Goal: Task Accomplishment & Management: Use online tool/utility

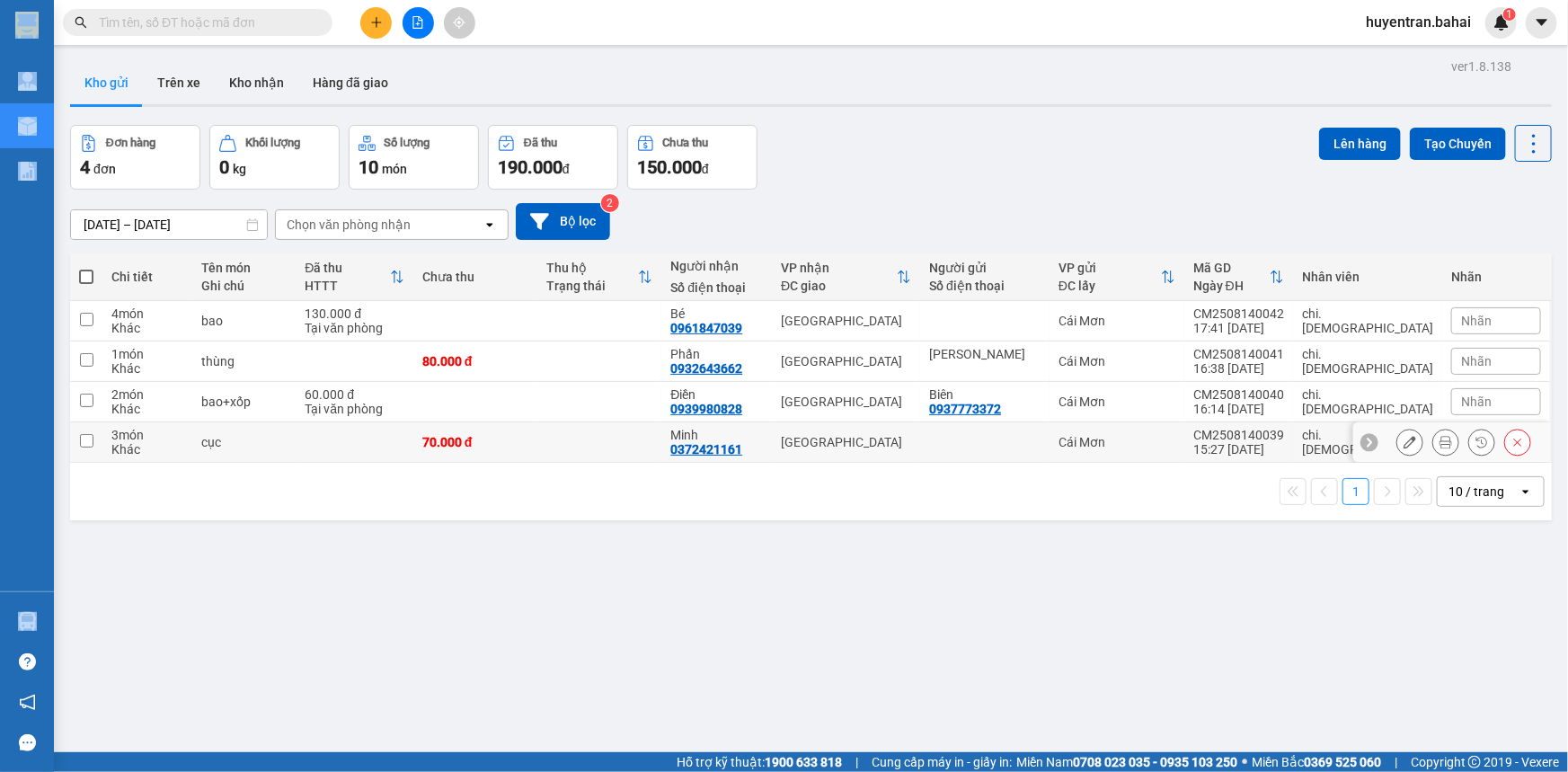
click at [80, 440] on input "checkbox" at bounding box center [87, 441] width 13 height 13
checkbox input "true"
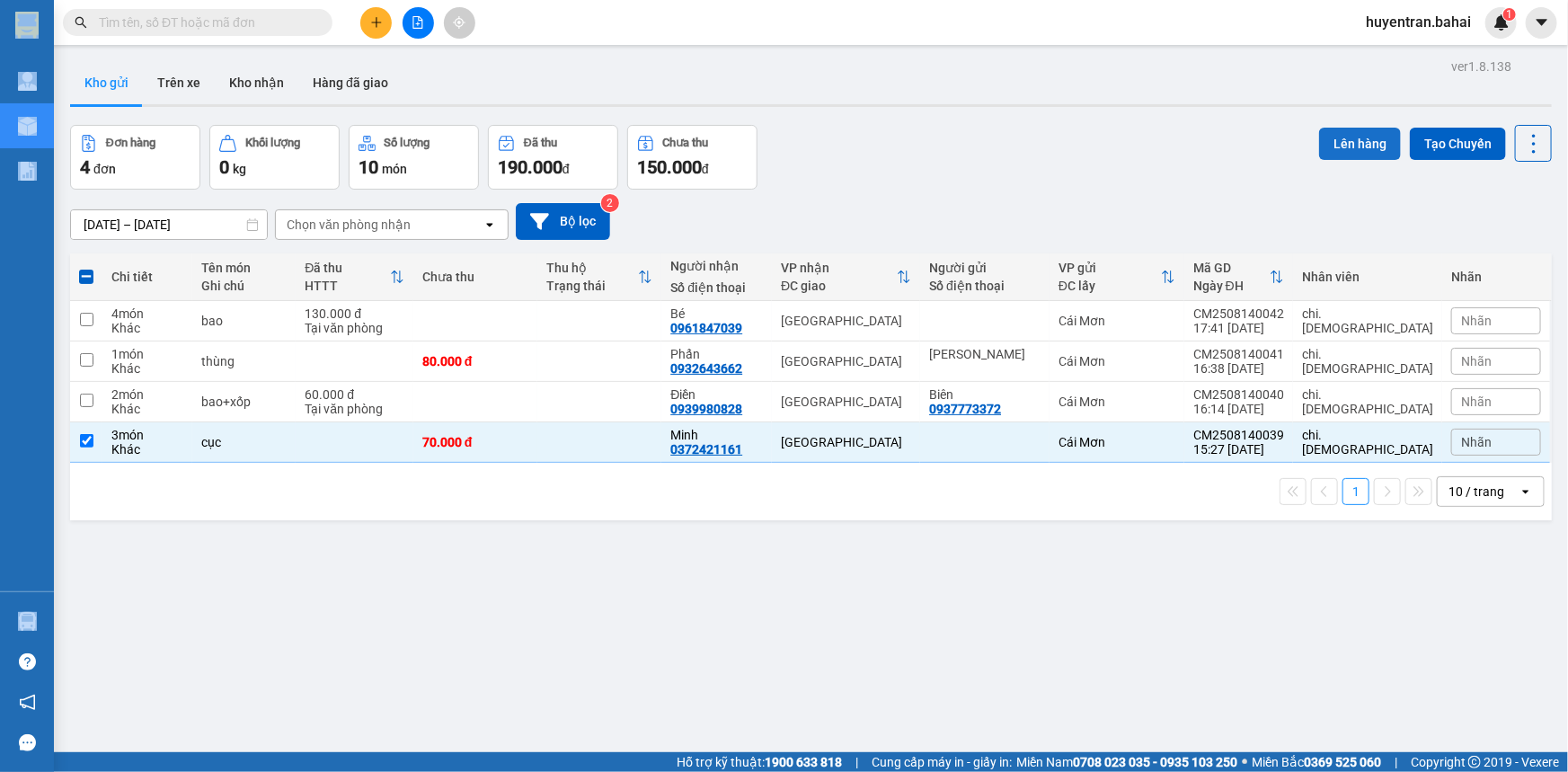
click at [1374, 151] on button "Lên hàng" at bounding box center [1359, 144] width 82 height 32
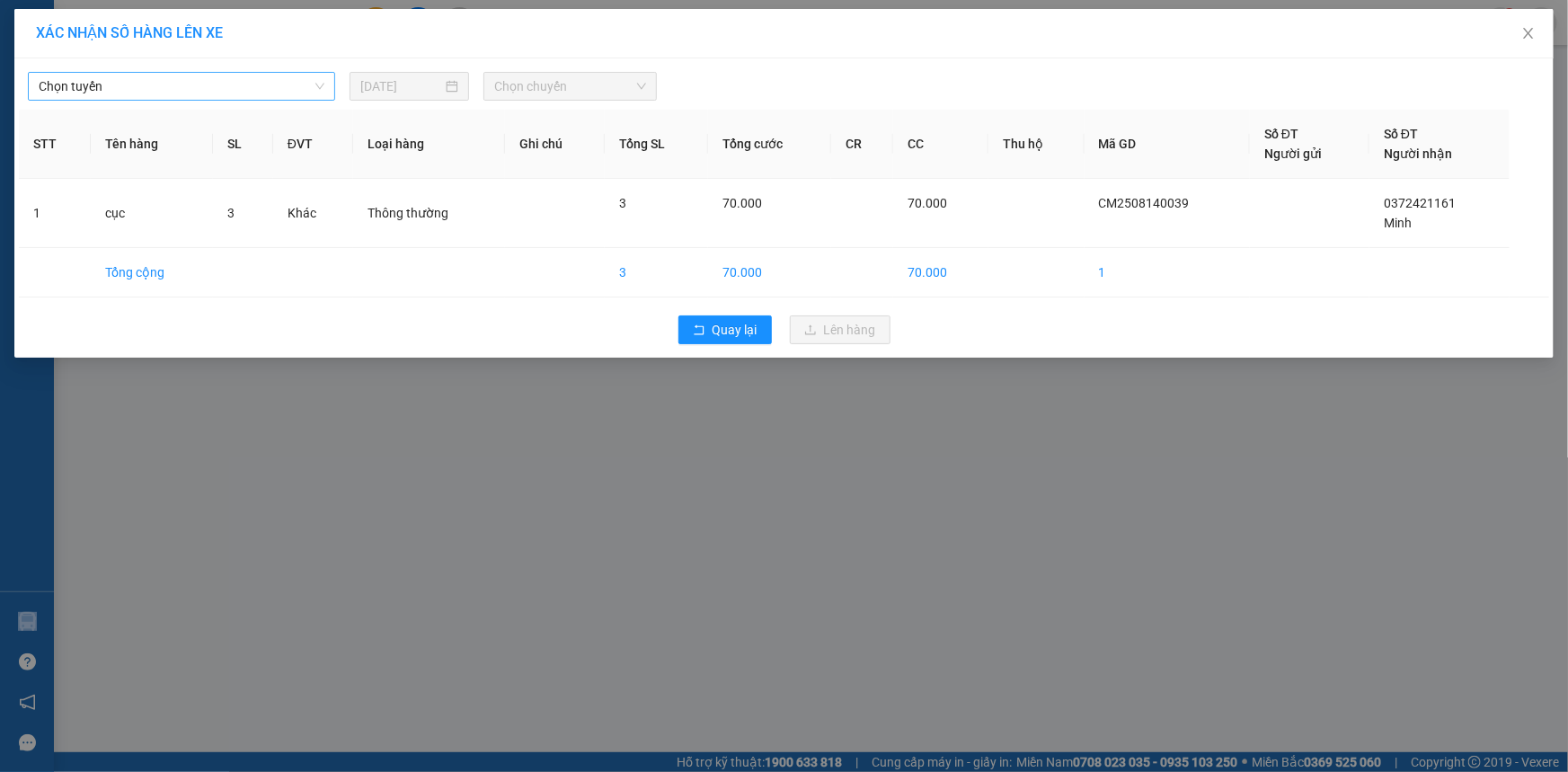
drag, startPoint x: 98, startPoint y: 87, endPoint x: 102, endPoint y: 98, distance: 11.7
click at [98, 89] on span "Chọn tuyến" at bounding box center [182, 86] width 286 height 27
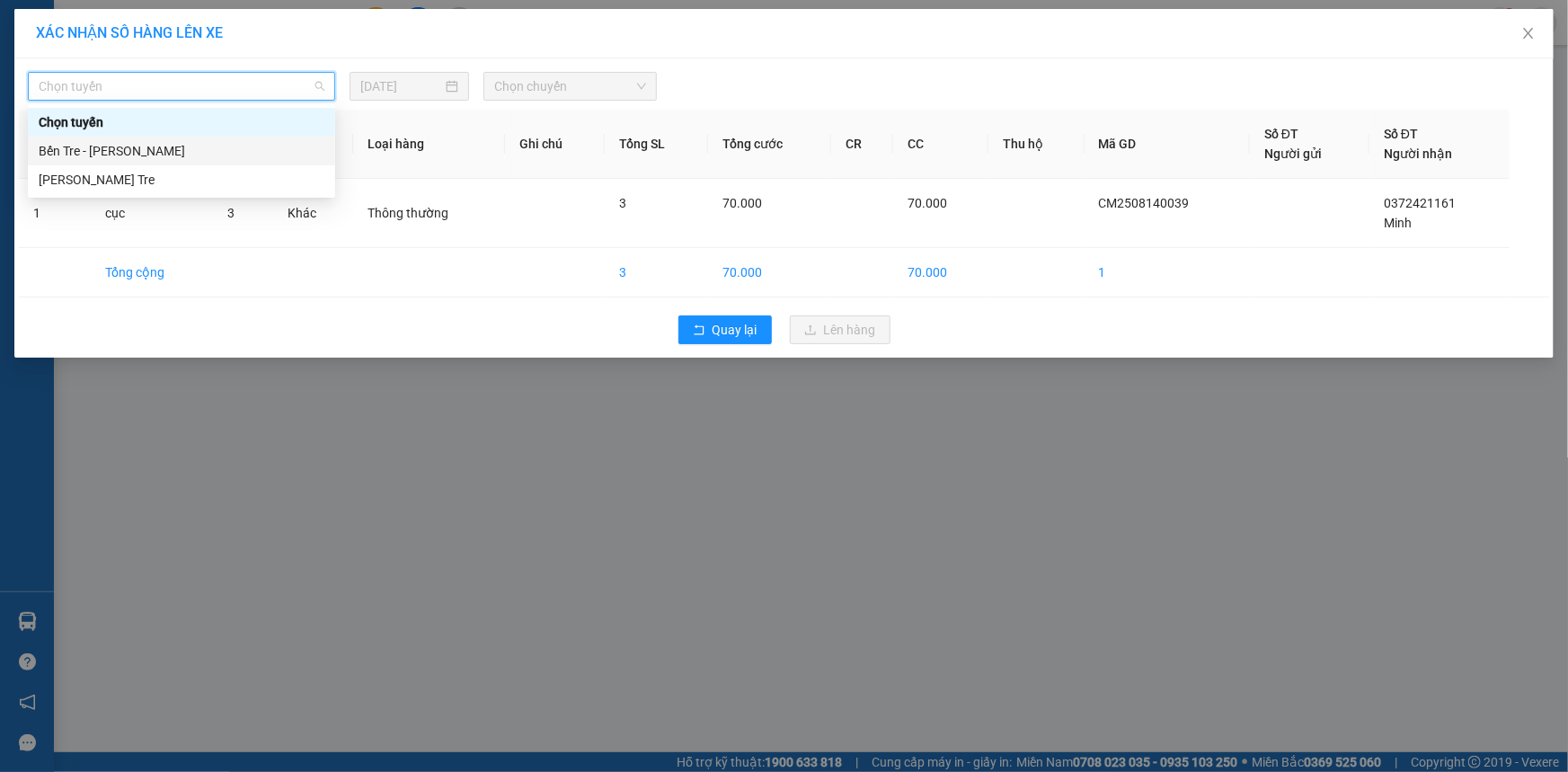
drag, startPoint x: 118, startPoint y: 150, endPoint x: 370, endPoint y: 130, distance: 252.8
click at [129, 150] on div "Bến Tre - [PERSON_NAME]" at bounding box center [182, 151] width 286 height 20
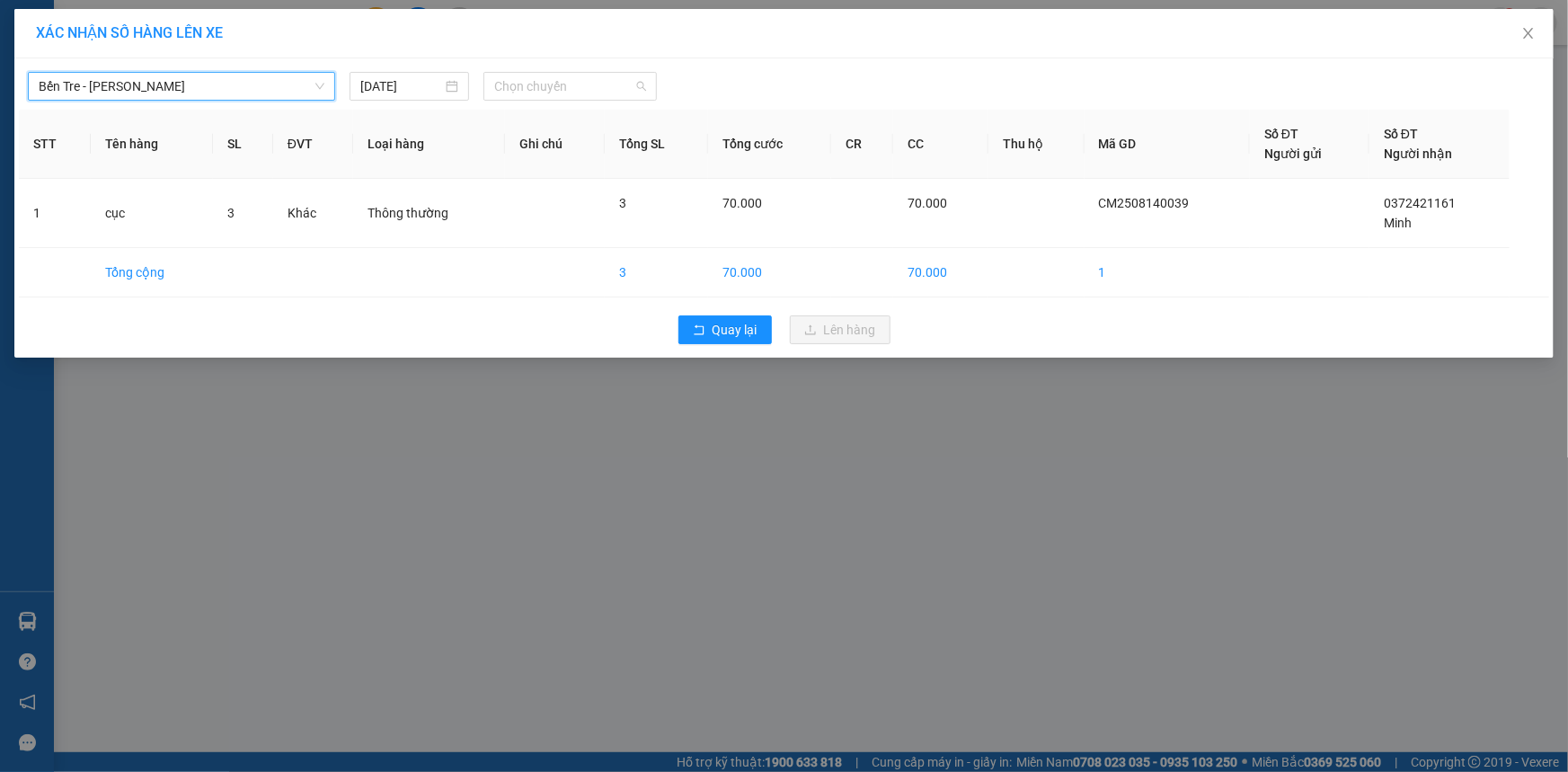
drag, startPoint x: 521, startPoint y: 88, endPoint x: 534, endPoint y: 104, distance: 20.6
click at [523, 90] on span "Chọn chuyến" at bounding box center [569, 86] width 152 height 27
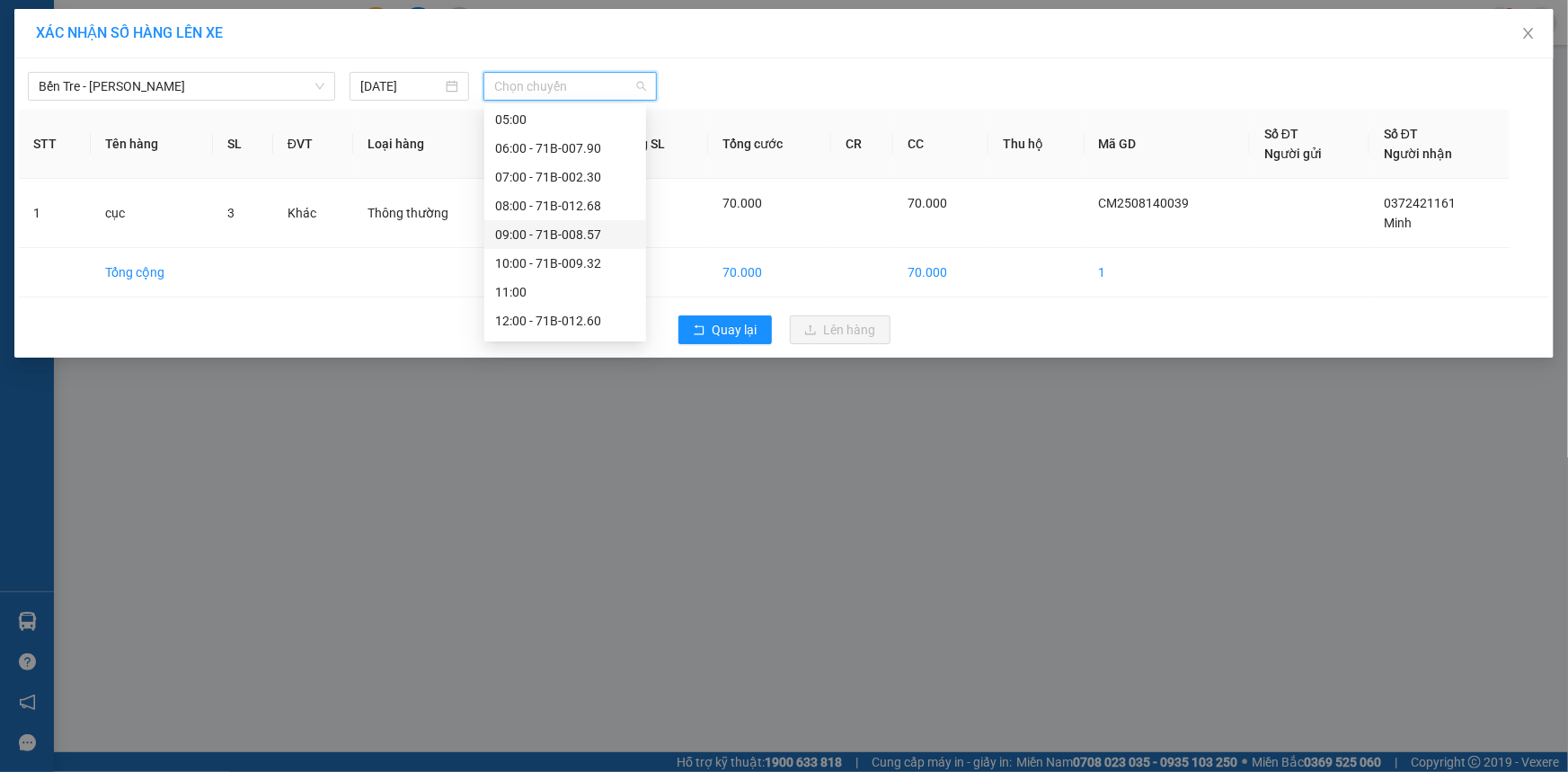
scroll to position [258, 0]
click at [580, 302] on div "16:00" at bounding box center [565, 296] width 140 height 20
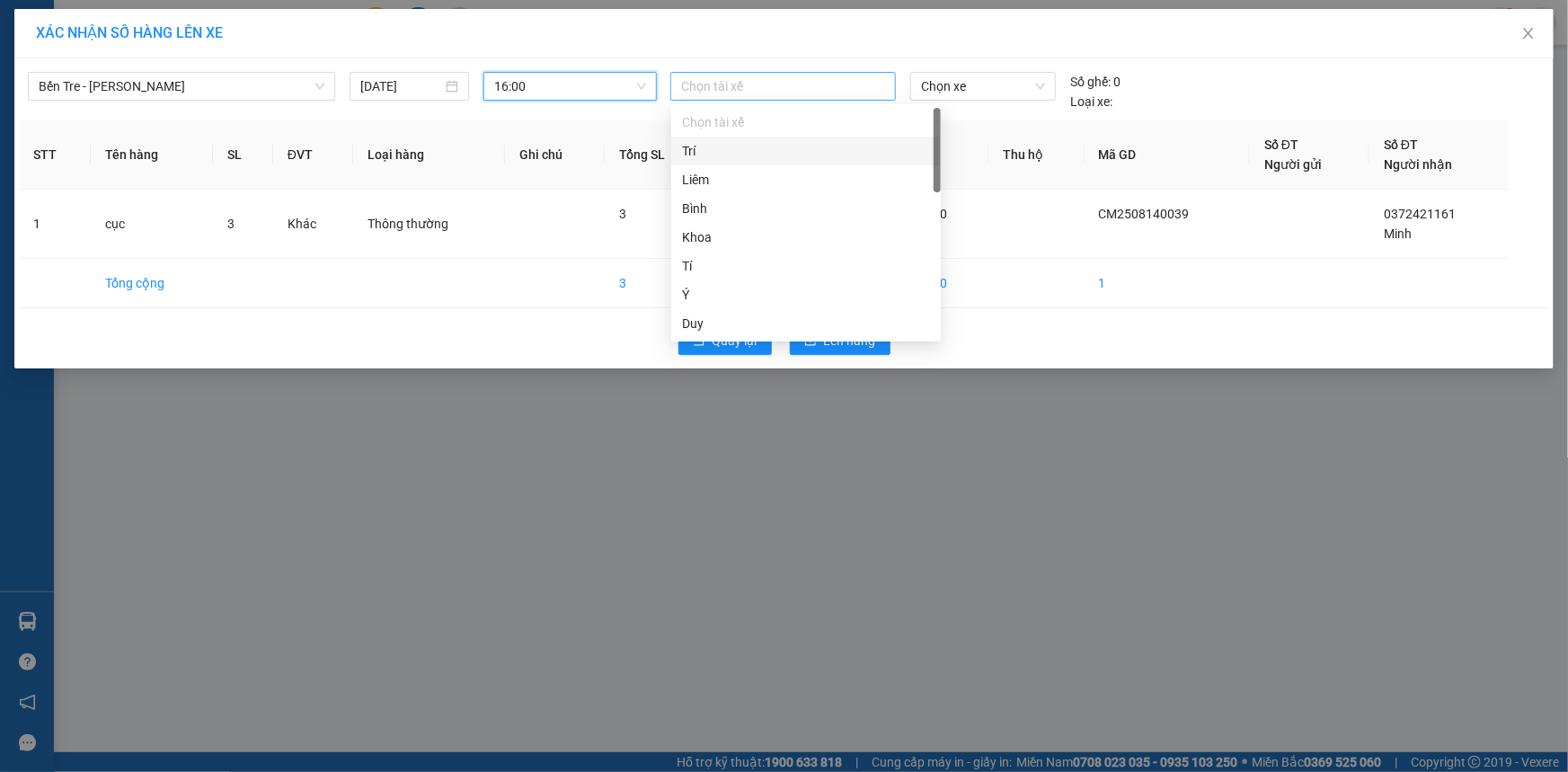
click at [729, 89] on div at bounding box center [783, 86] width 216 height 22
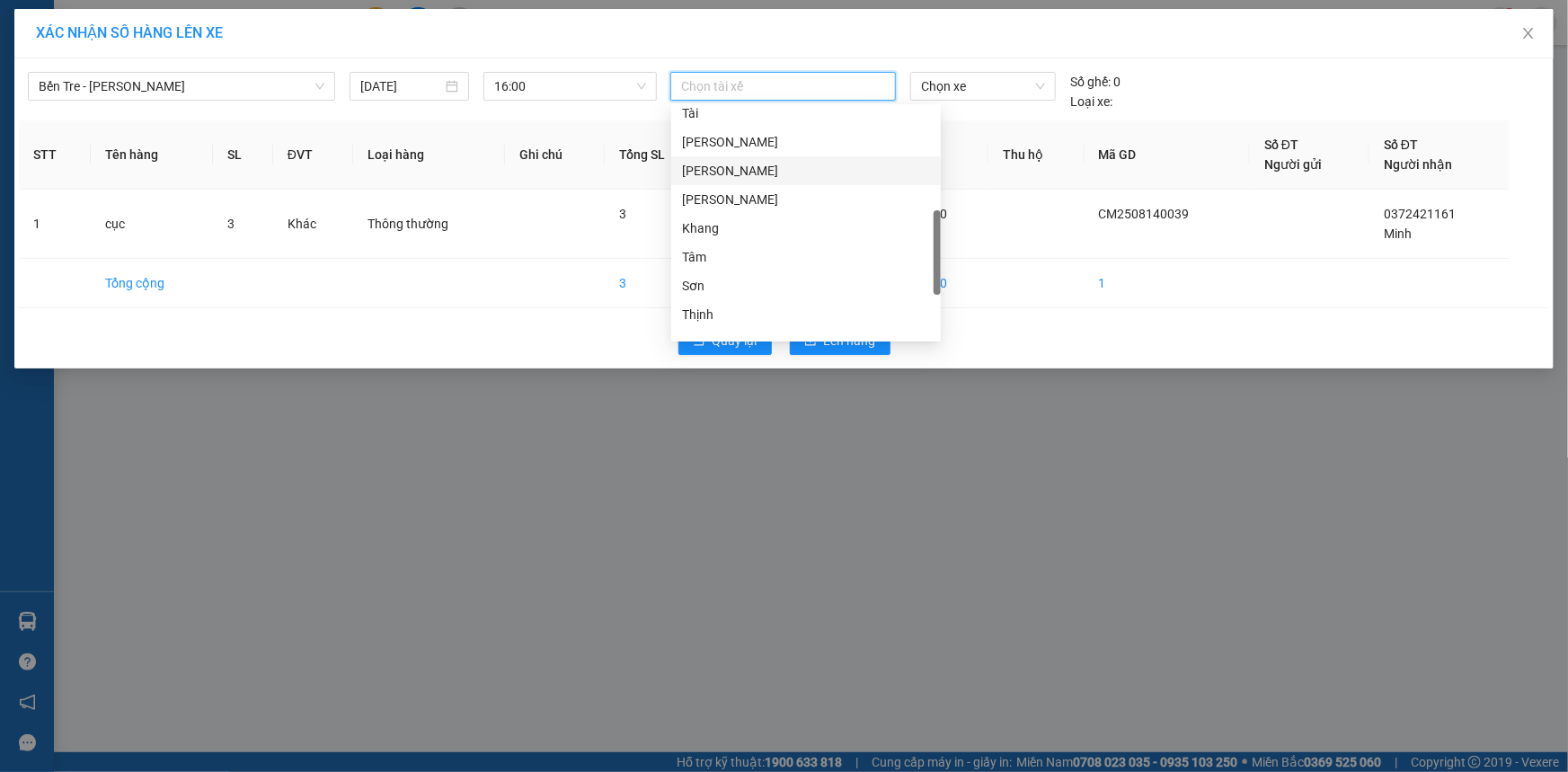
scroll to position [219, 0]
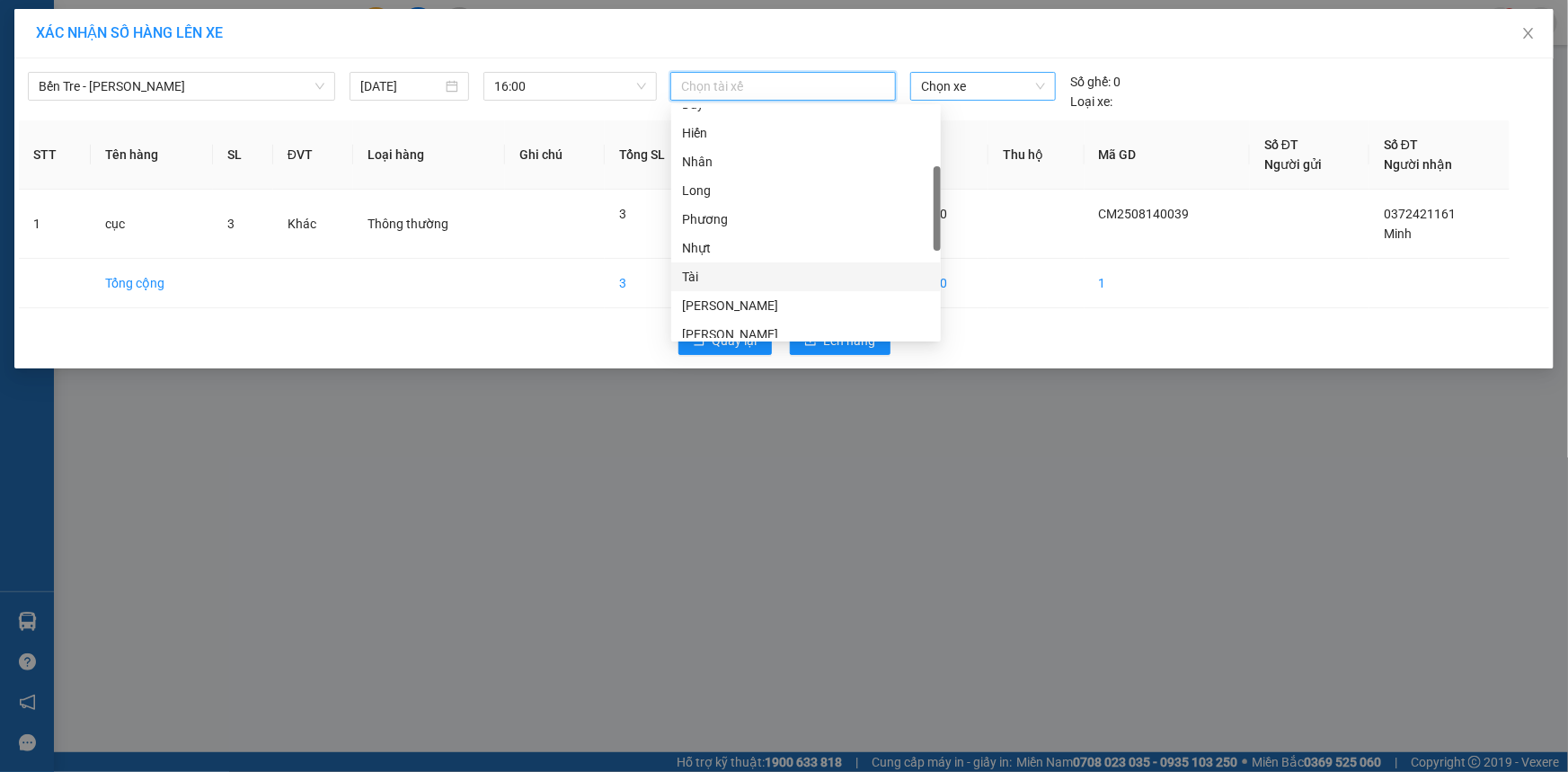
drag, startPoint x: 760, startPoint y: 278, endPoint x: 953, endPoint y: 93, distance: 267.3
click at [763, 274] on div "Tài" at bounding box center [805, 276] width 248 height 20
click at [959, 87] on span "Chọn xe" at bounding box center [983, 86] width 124 height 27
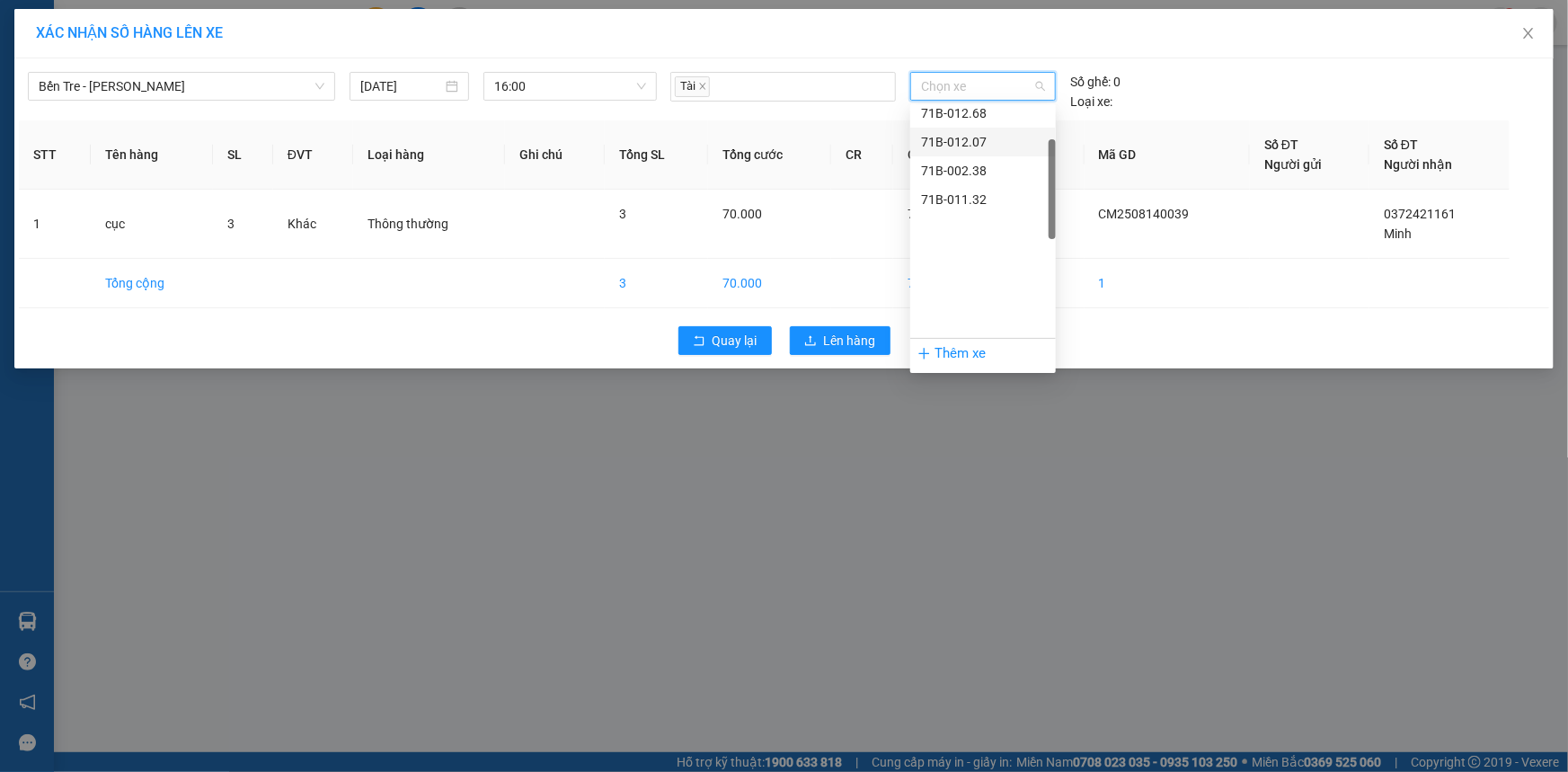
scroll to position [105, 0]
drag, startPoint x: 964, startPoint y: 270, endPoint x: 968, endPoint y: 286, distance: 16.5
click at [966, 269] on div "71B-012.68" at bounding box center [983, 276] width 124 height 20
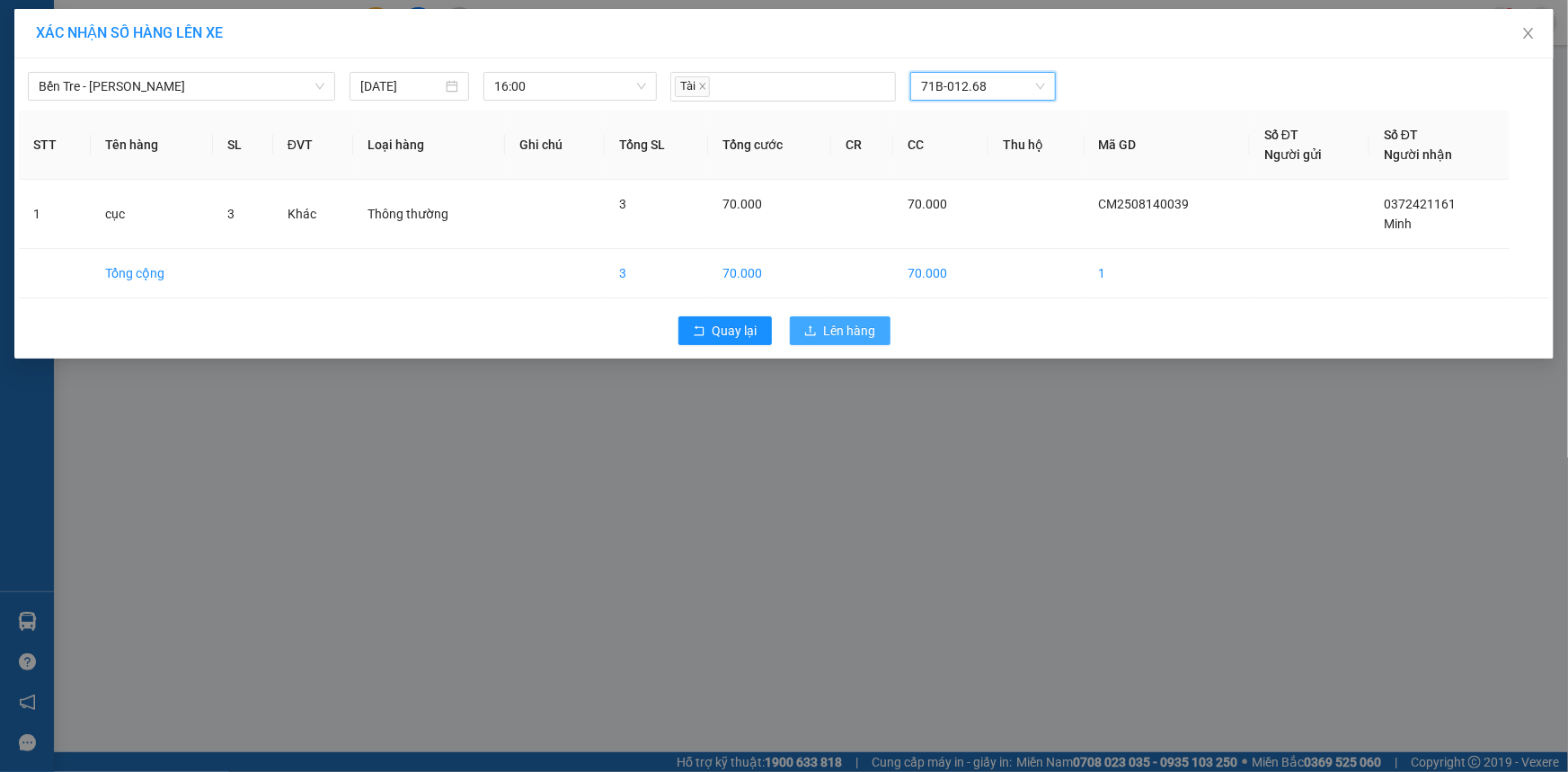
click at [881, 339] on button "Lên hàng" at bounding box center [840, 330] width 101 height 29
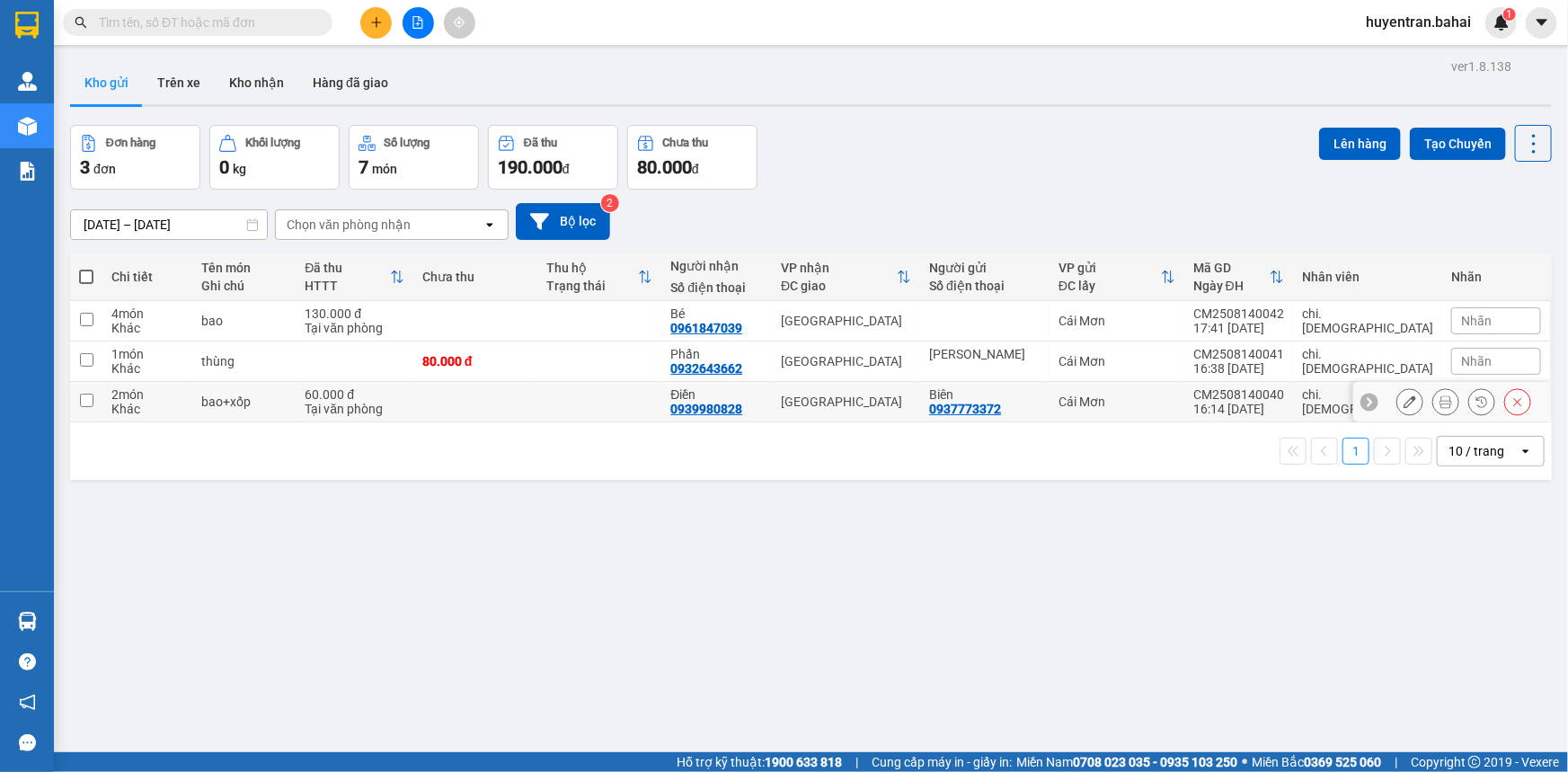
click at [89, 396] on input "checkbox" at bounding box center [87, 400] width 13 height 13
checkbox input "true"
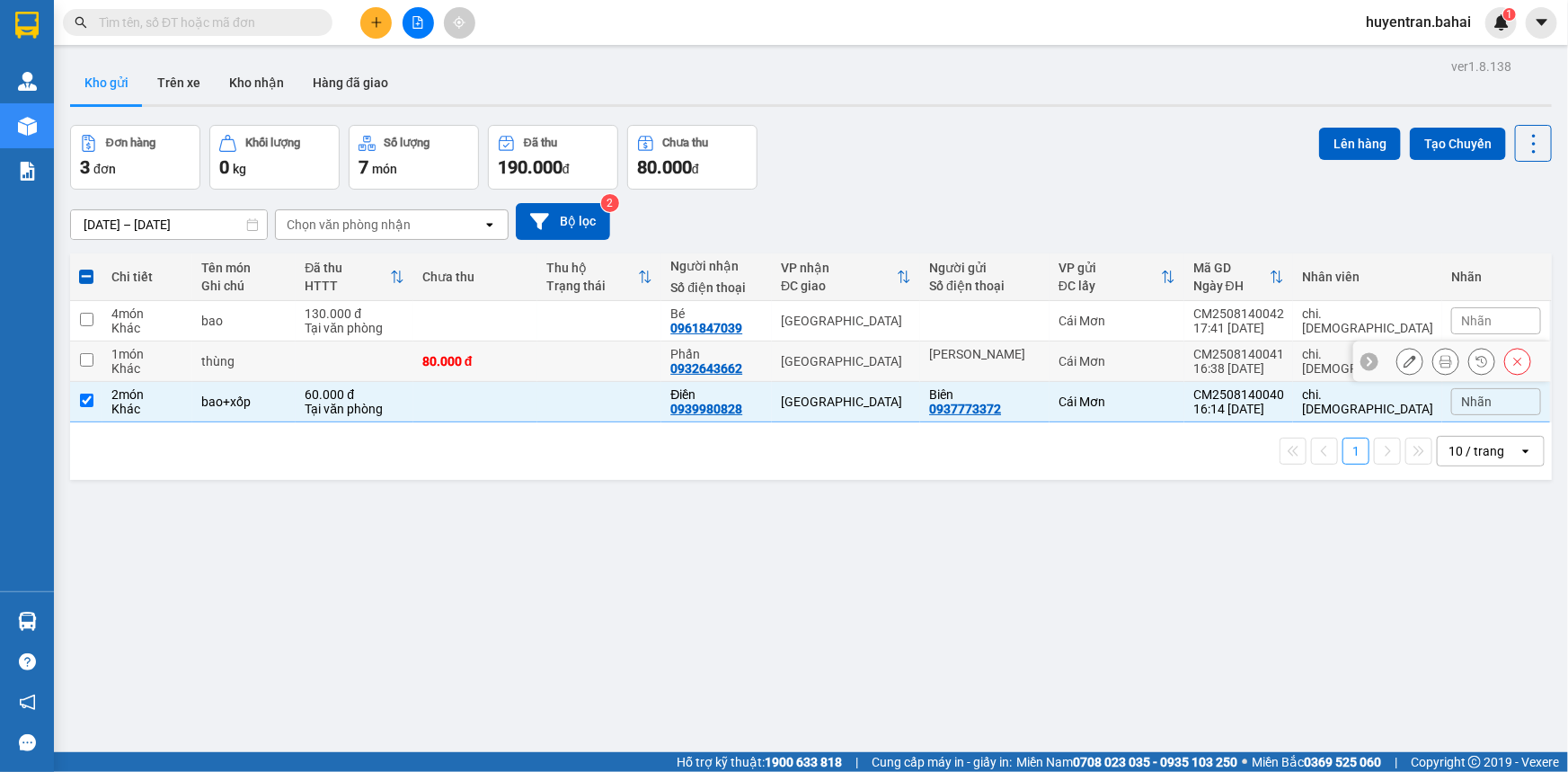
click at [81, 353] on input "checkbox" at bounding box center [87, 360] width 13 height 13
checkbox input "true"
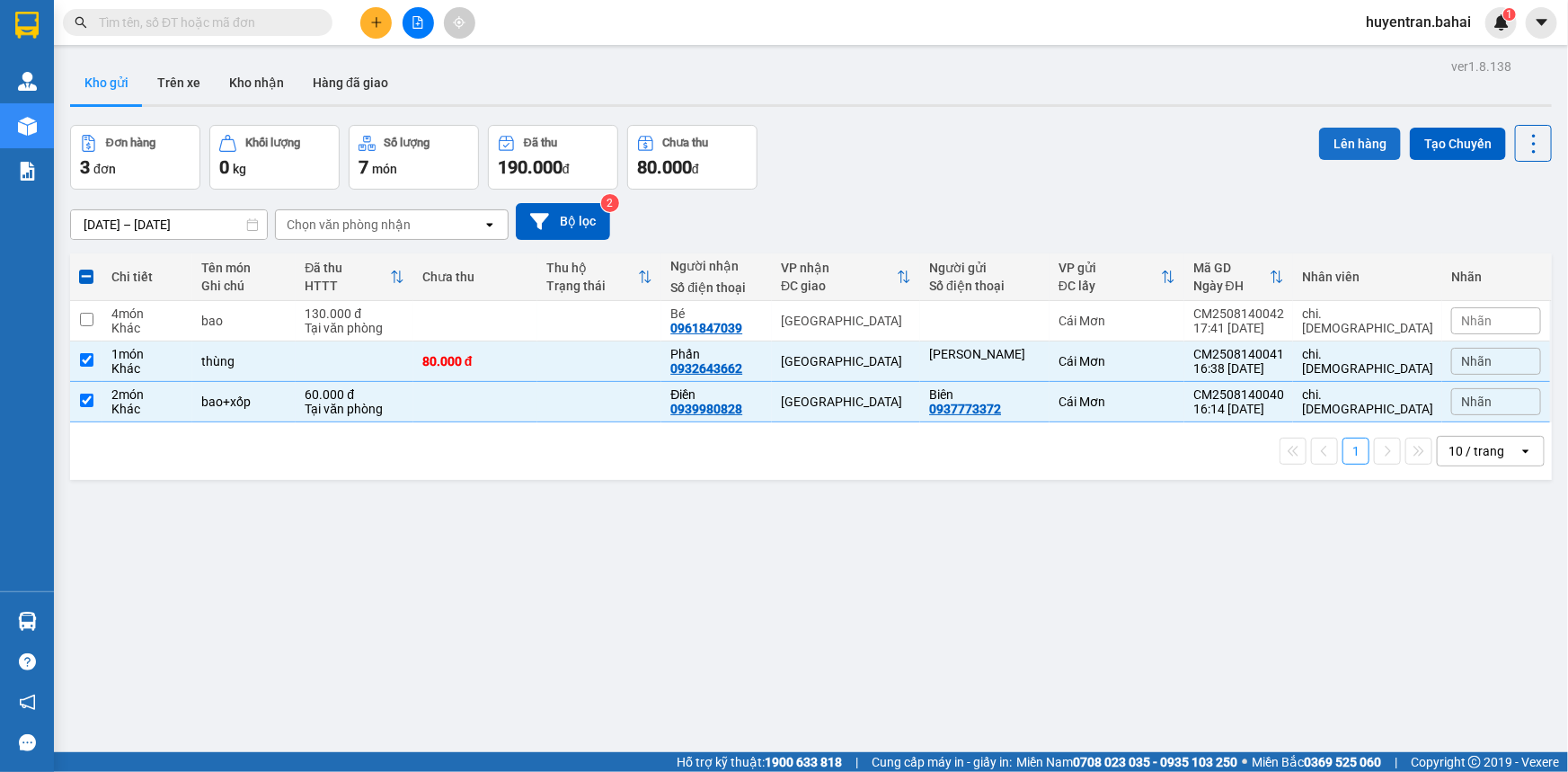
click at [1336, 142] on button "Lên hàng" at bounding box center [1359, 144] width 82 height 32
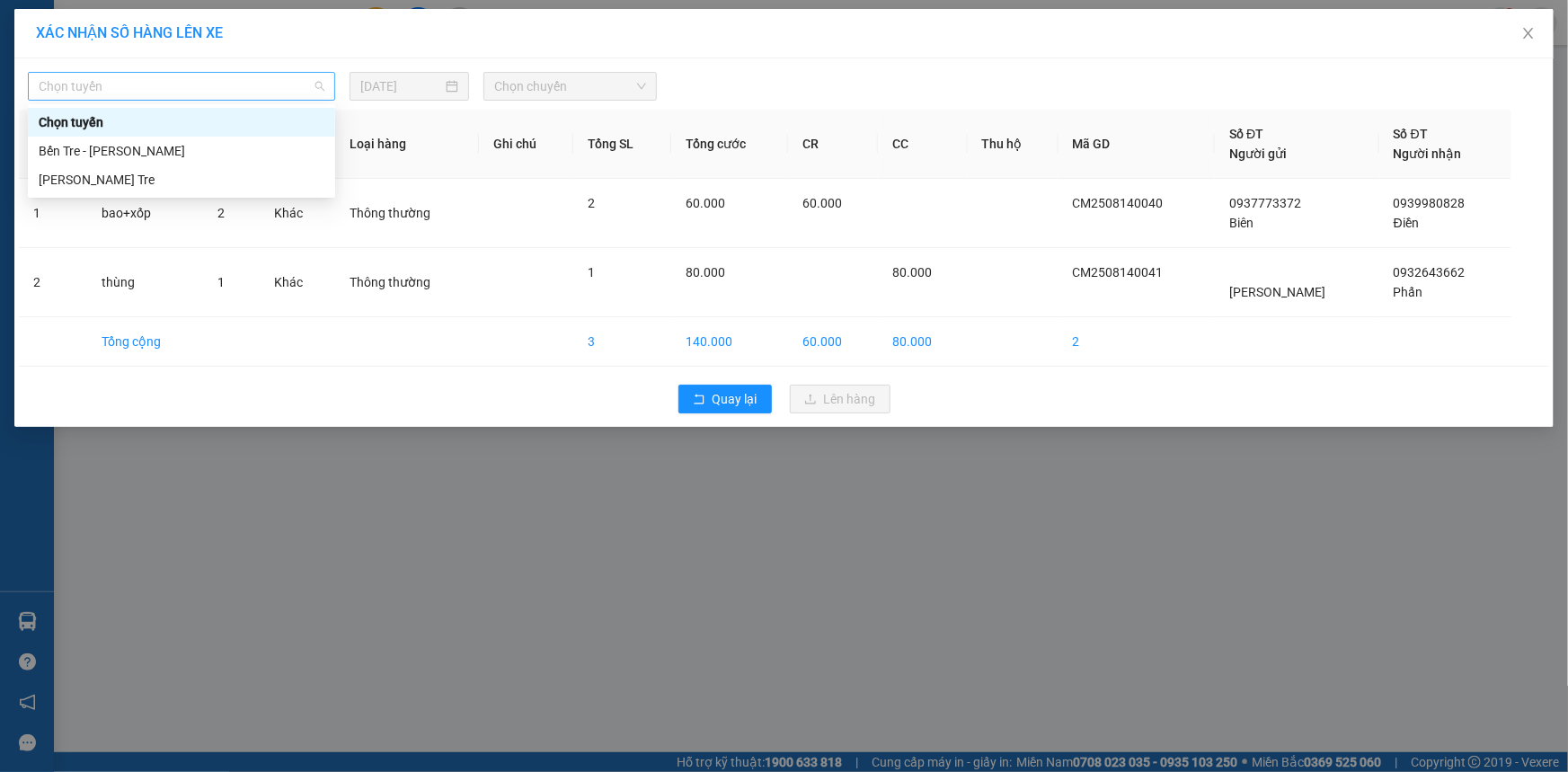
click at [251, 86] on span "Chọn tuyến" at bounding box center [182, 86] width 286 height 27
drag, startPoint x: 242, startPoint y: 146, endPoint x: 439, endPoint y: 126, distance: 198.0
click at [247, 147] on div "Bến Tre - [PERSON_NAME]" at bounding box center [182, 151] width 286 height 20
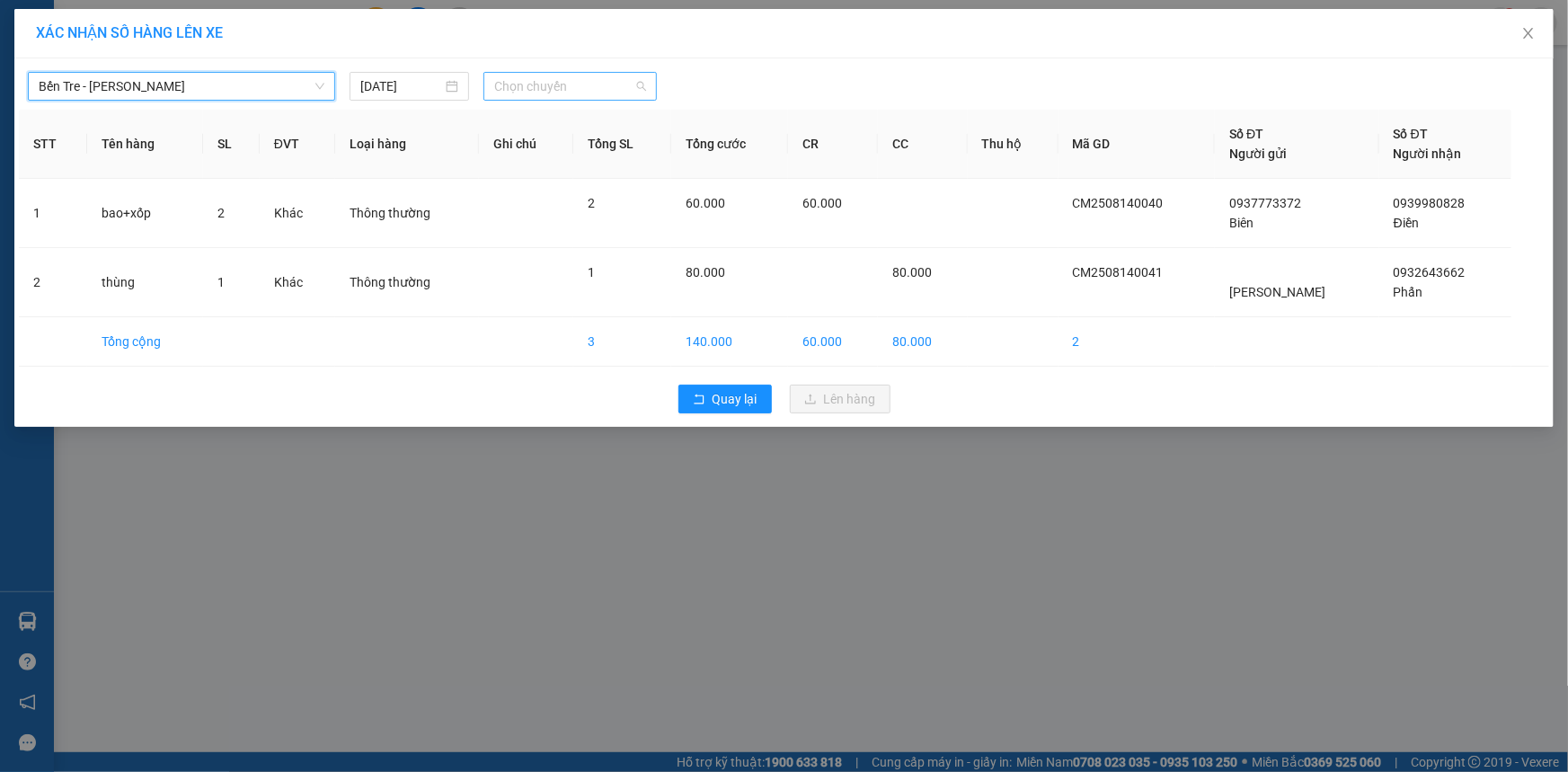
click at [582, 89] on span "Chọn chuyến" at bounding box center [569, 86] width 152 height 27
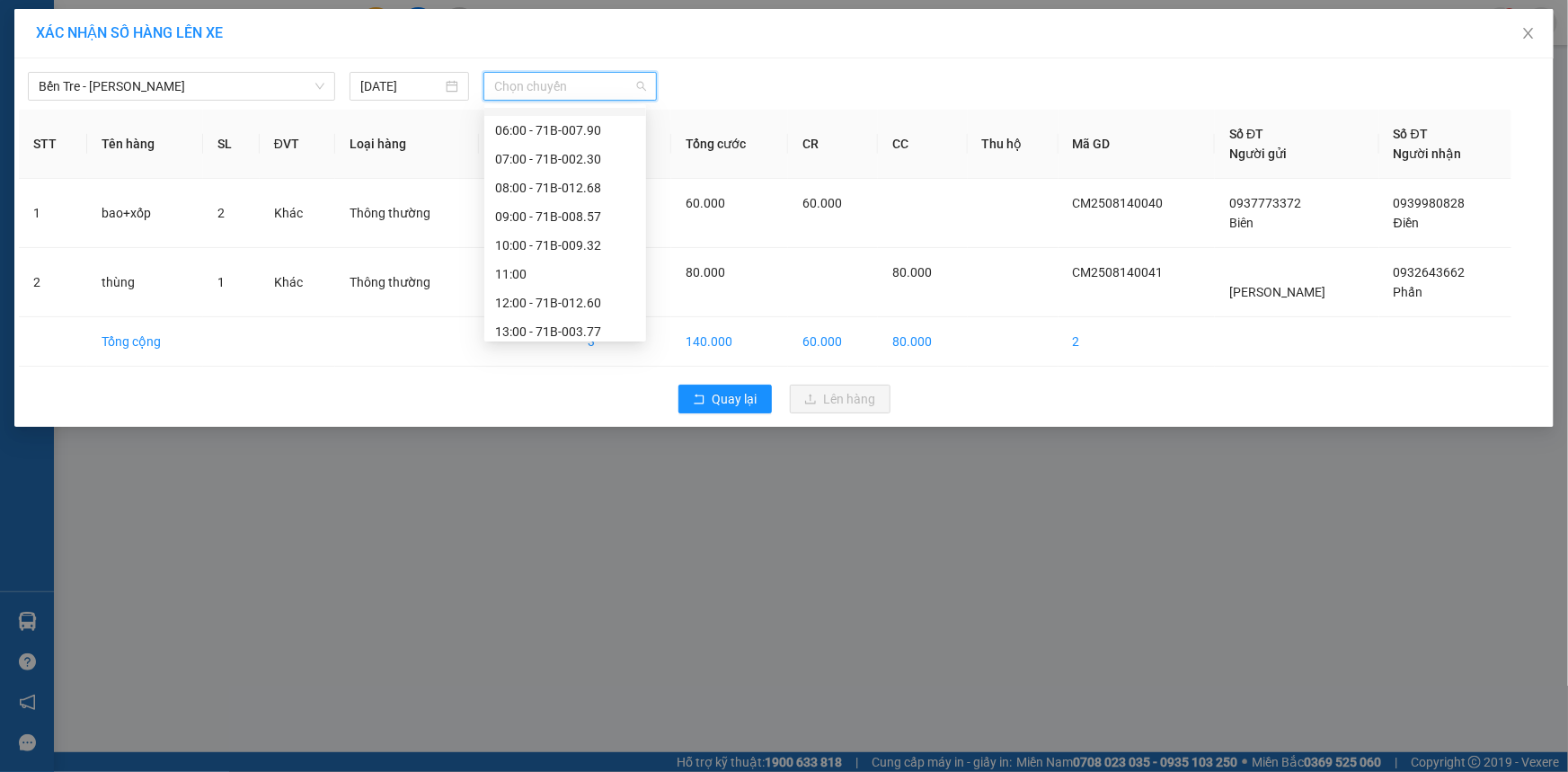
scroll to position [258, 0]
click at [542, 336] on div "17:00" at bounding box center [565, 324] width 162 height 29
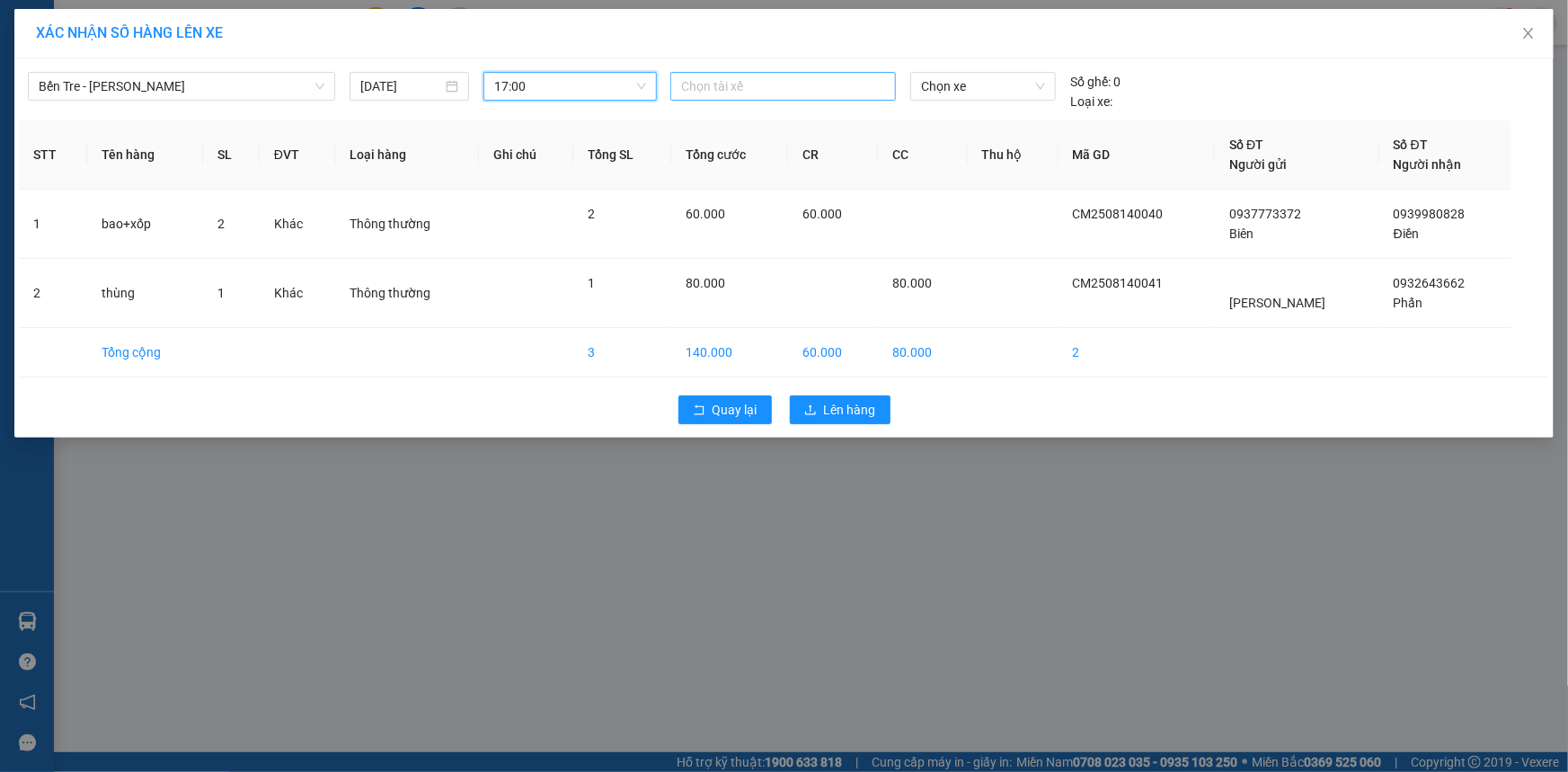
click at [829, 87] on div at bounding box center [783, 86] width 216 height 22
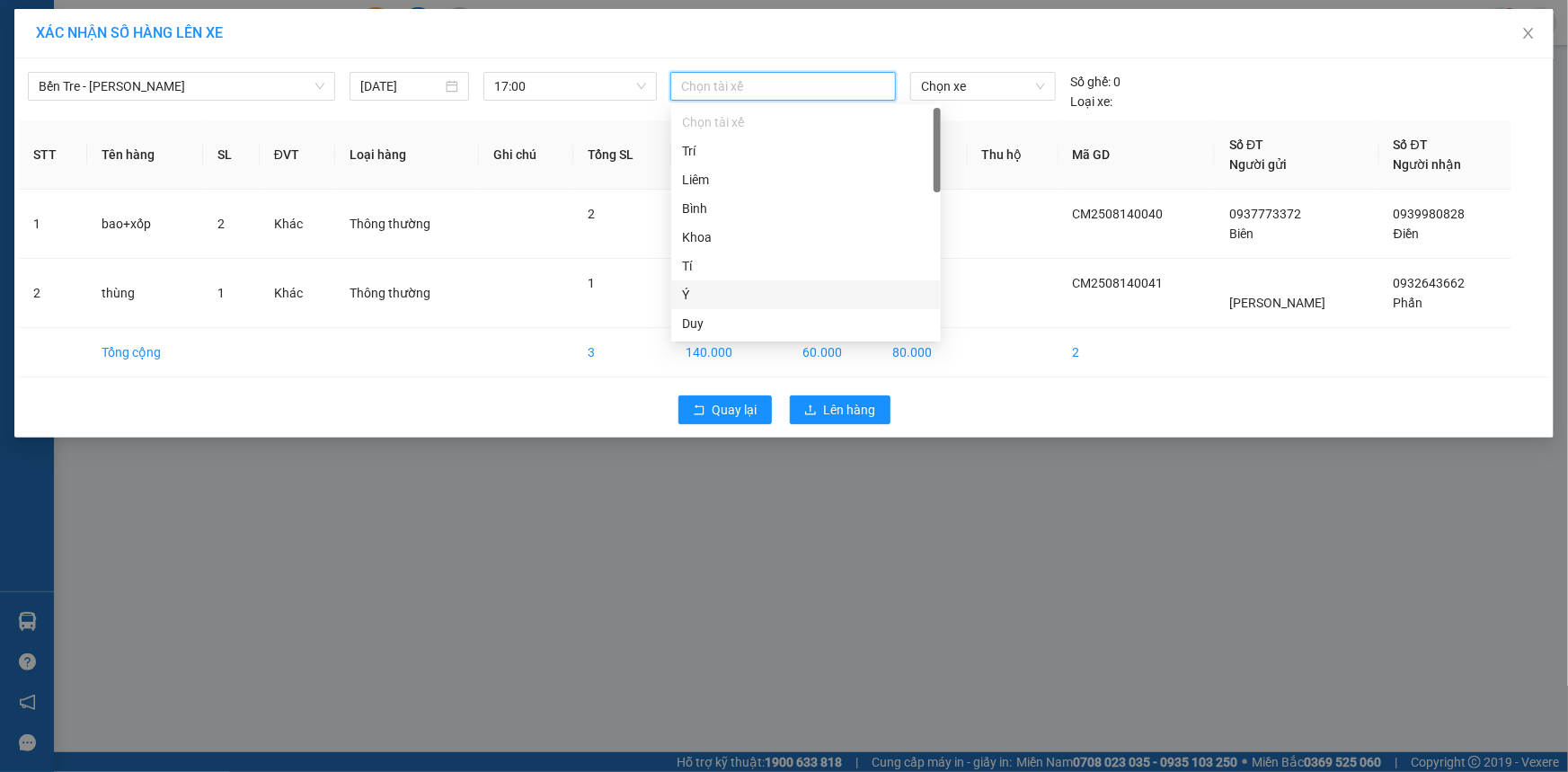
click at [744, 292] on div "Ý" at bounding box center [805, 295] width 248 height 20
click at [1003, 82] on span "Chọn xe" at bounding box center [983, 86] width 124 height 27
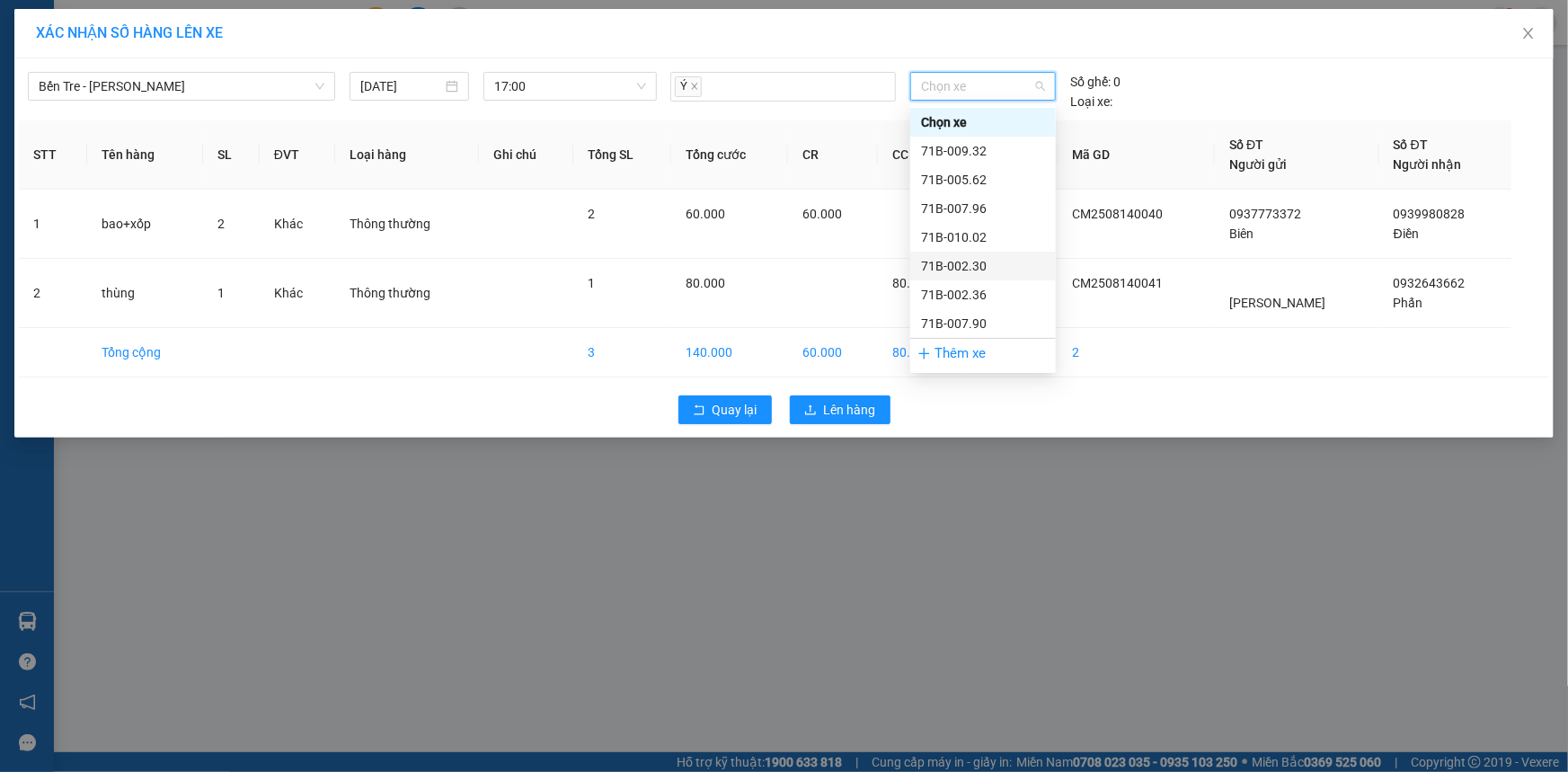
scroll to position [163, 0]
click at [985, 217] on div "71B-012.68" at bounding box center [983, 217] width 124 height 20
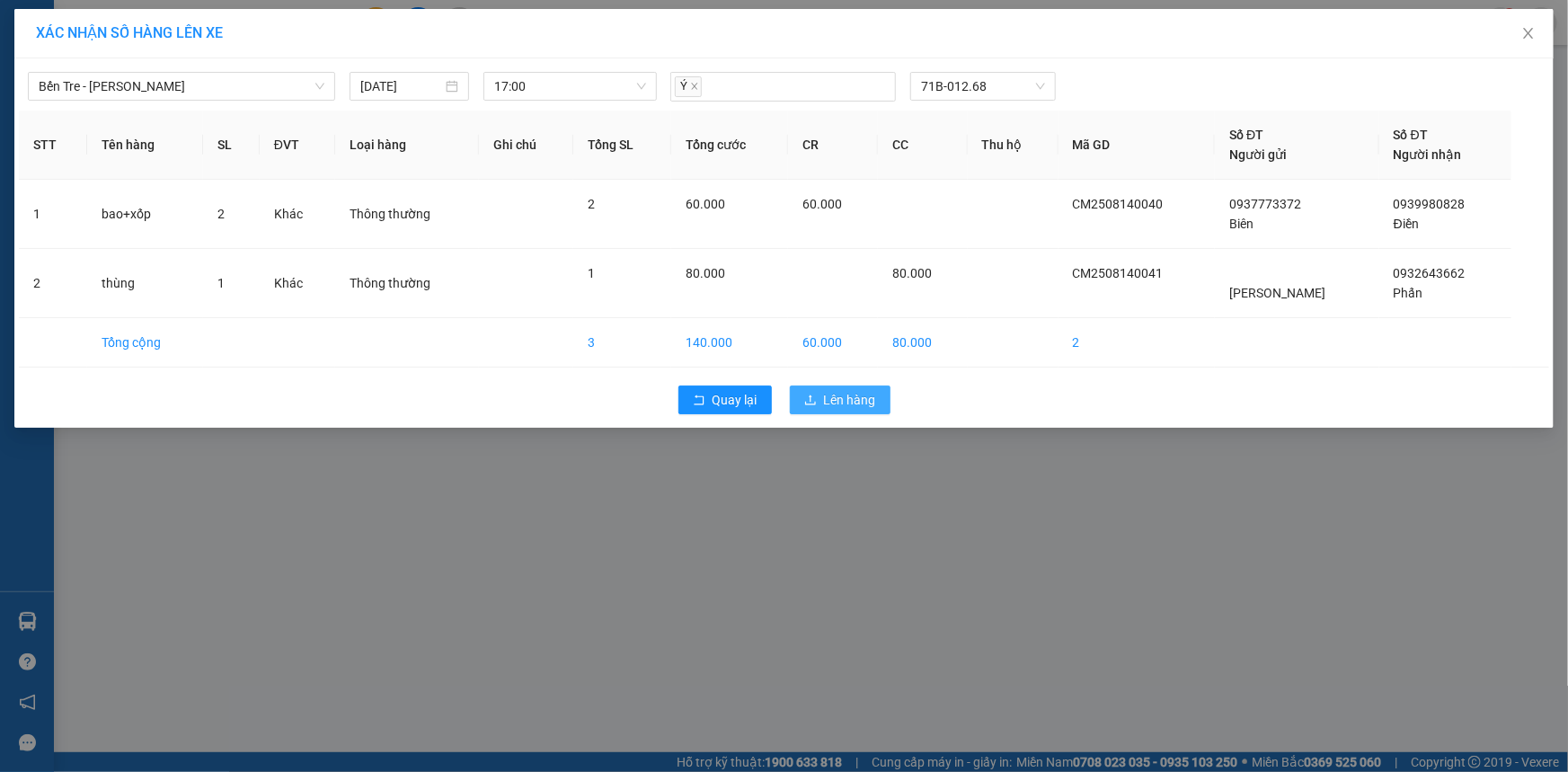
click at [878, 404] on button "Lên hàng" at bounding box center [840, 399] width 101 height 29
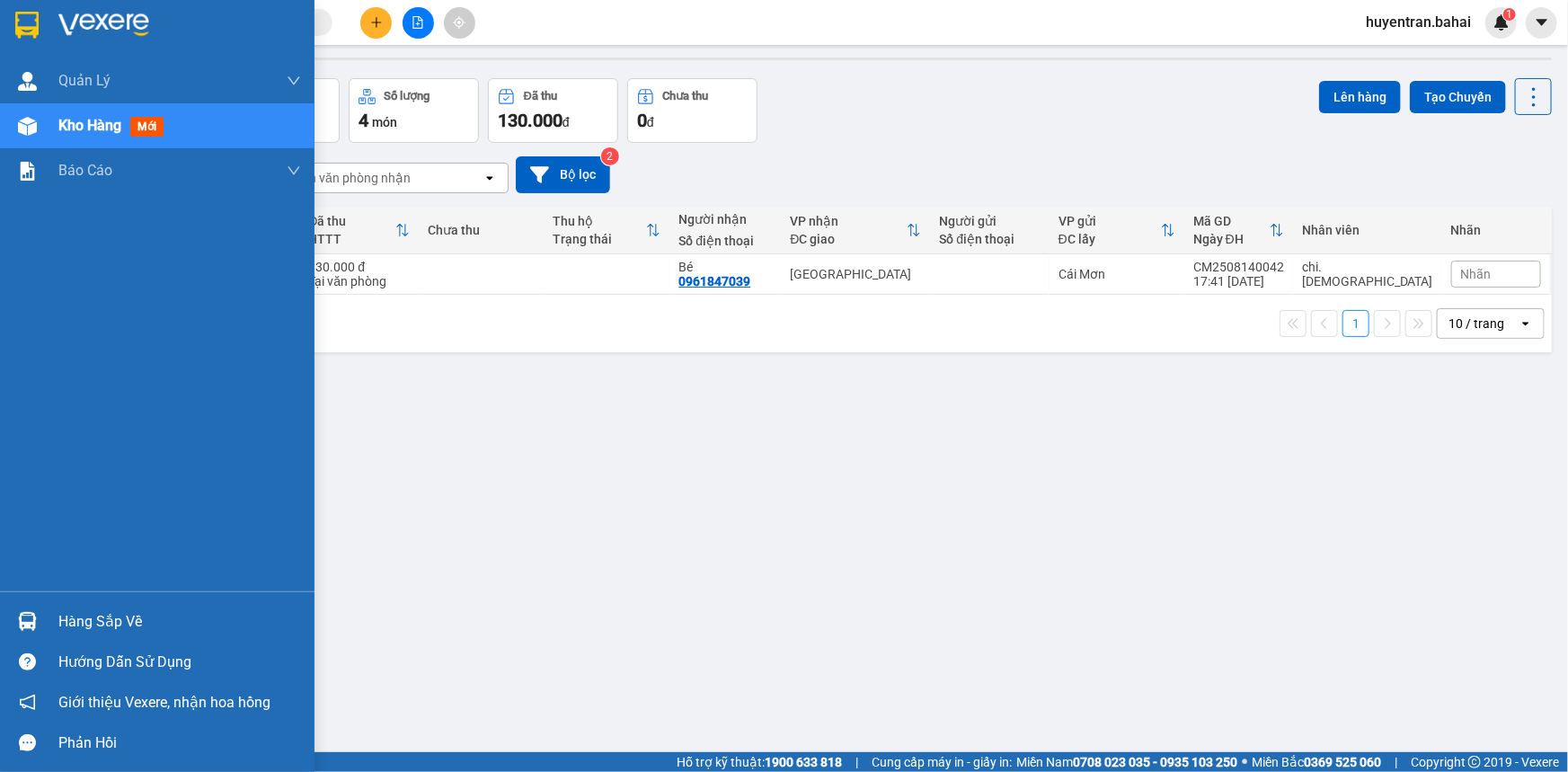
scroll to position [82, 0]
